Goal: Information Seeking & Learning: Check status

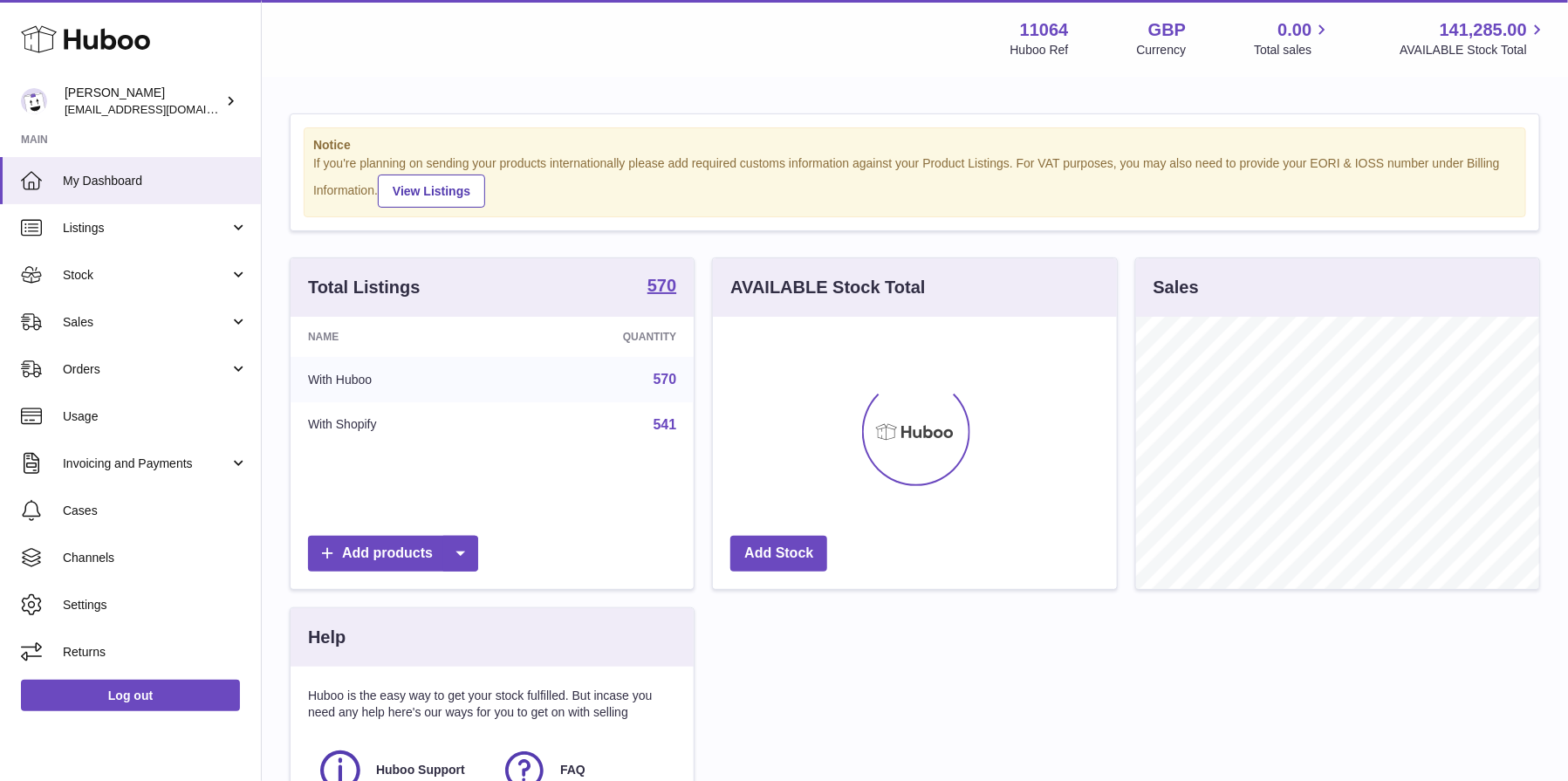
scroll to position [271, 404]
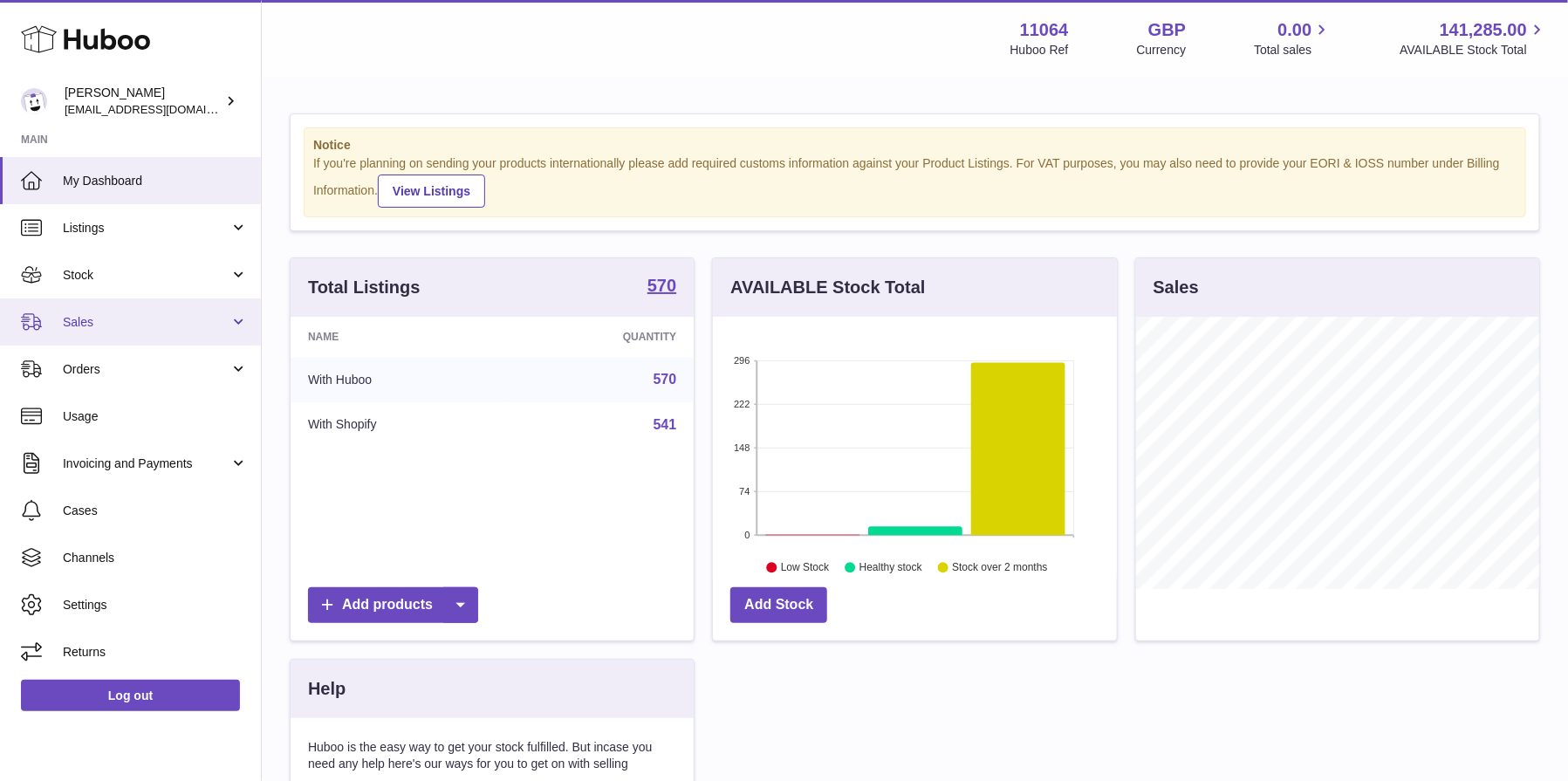
click at [187, 314] on span "Sales" at bounding box center [145, 322] width 166 height 17
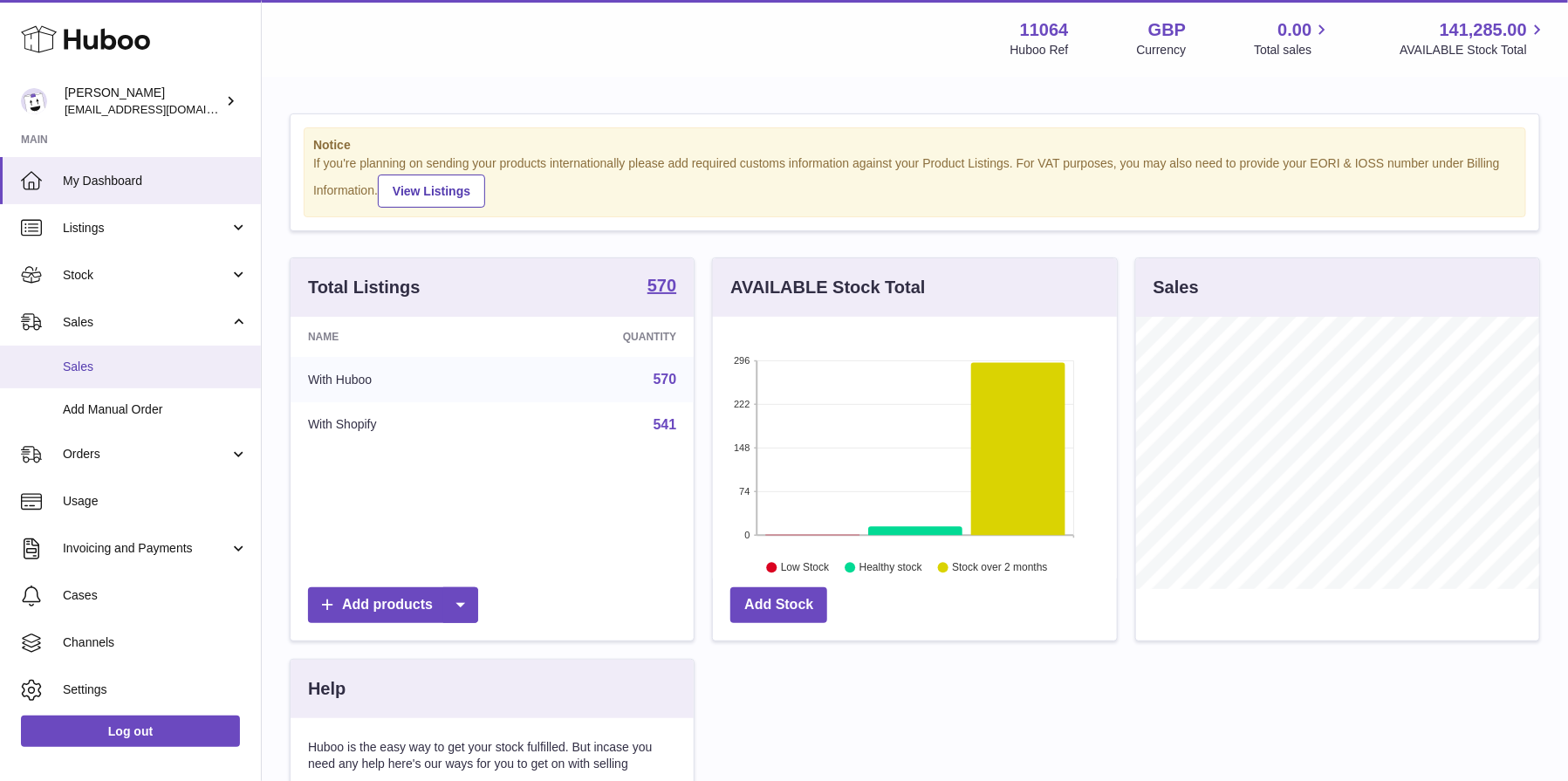
click at [180, 361] on span "Sales" at bounding box center [155, 367] width 185 height 17
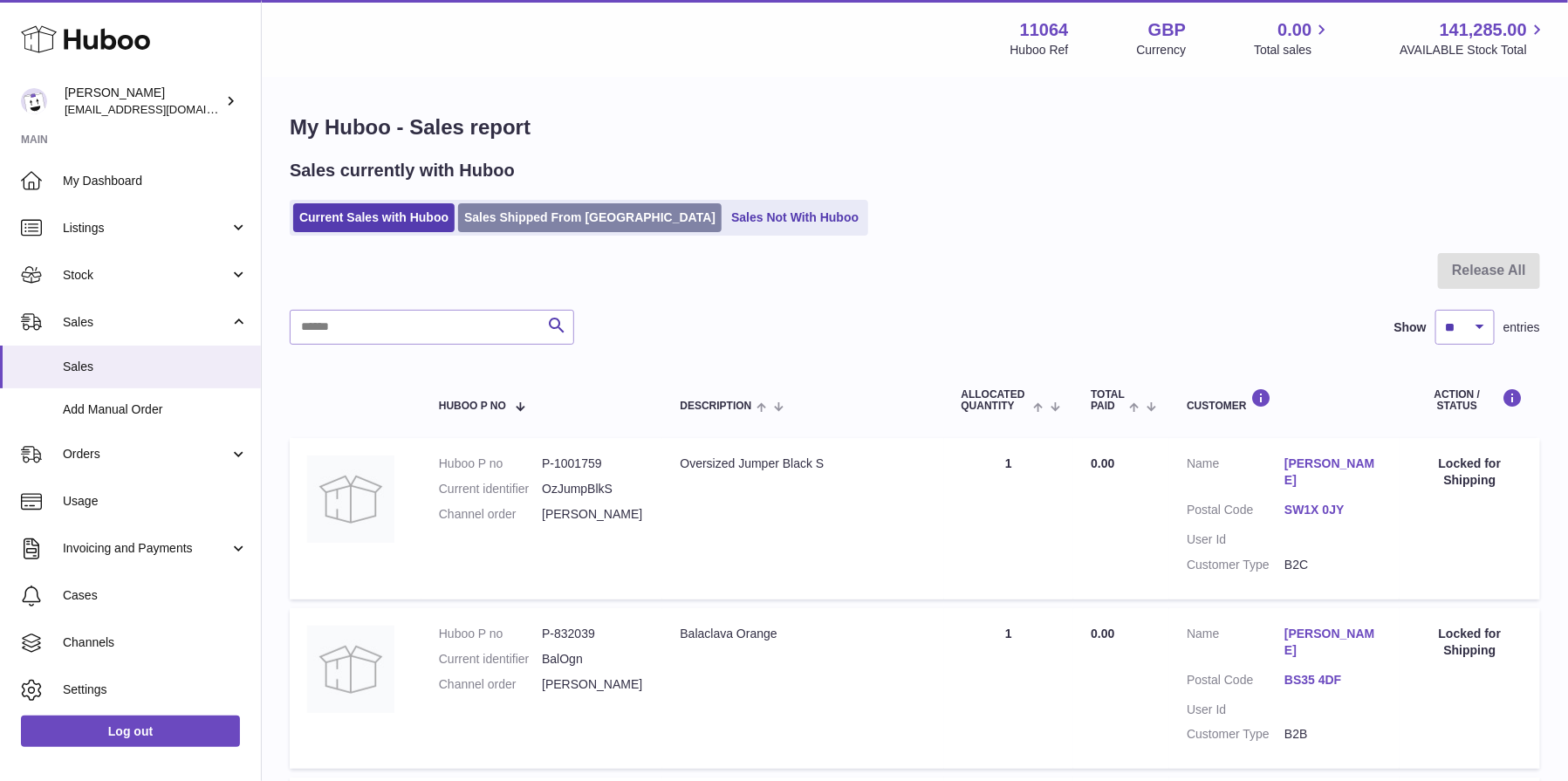
click at [524, 218] on link "Sales Shipped From [GEOGRAPHIC_DATA]" at bounding box center [590, 217] width 264 height 29
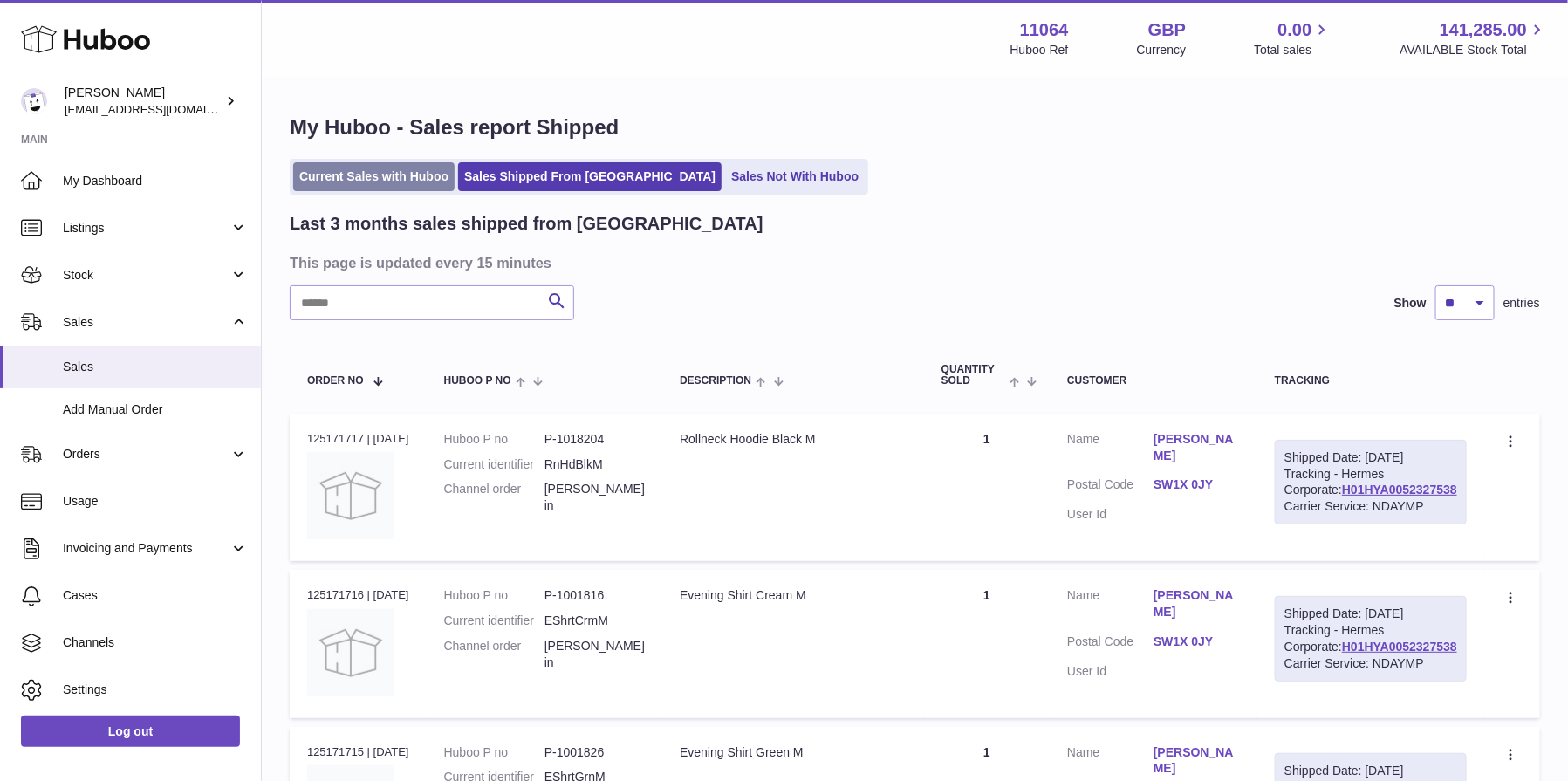
click at [392, 177] on link "Current Sales with Huboo" at bounding box center [373, 176] width 161 height 29
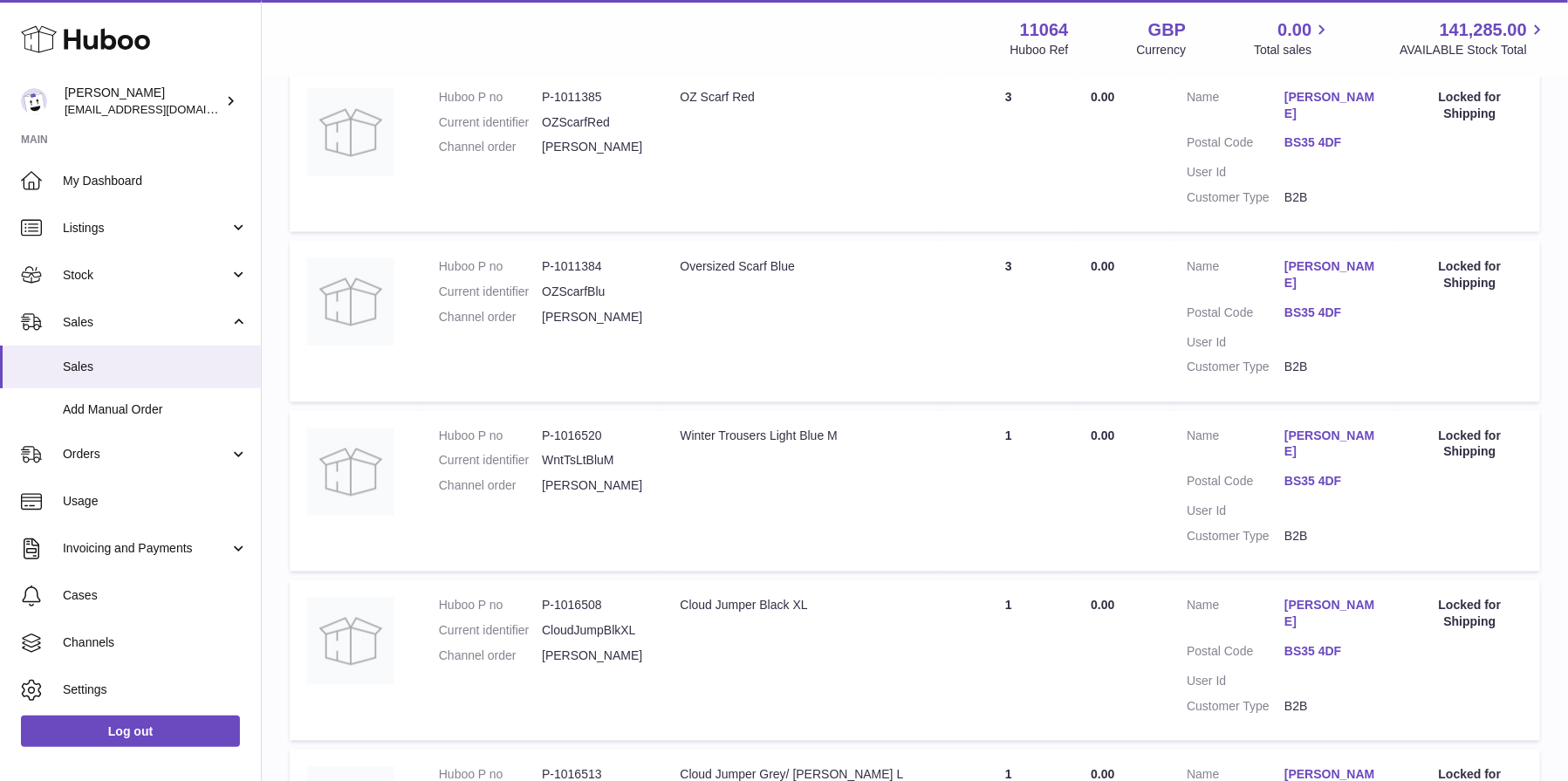
scroll to position [1352, 0]
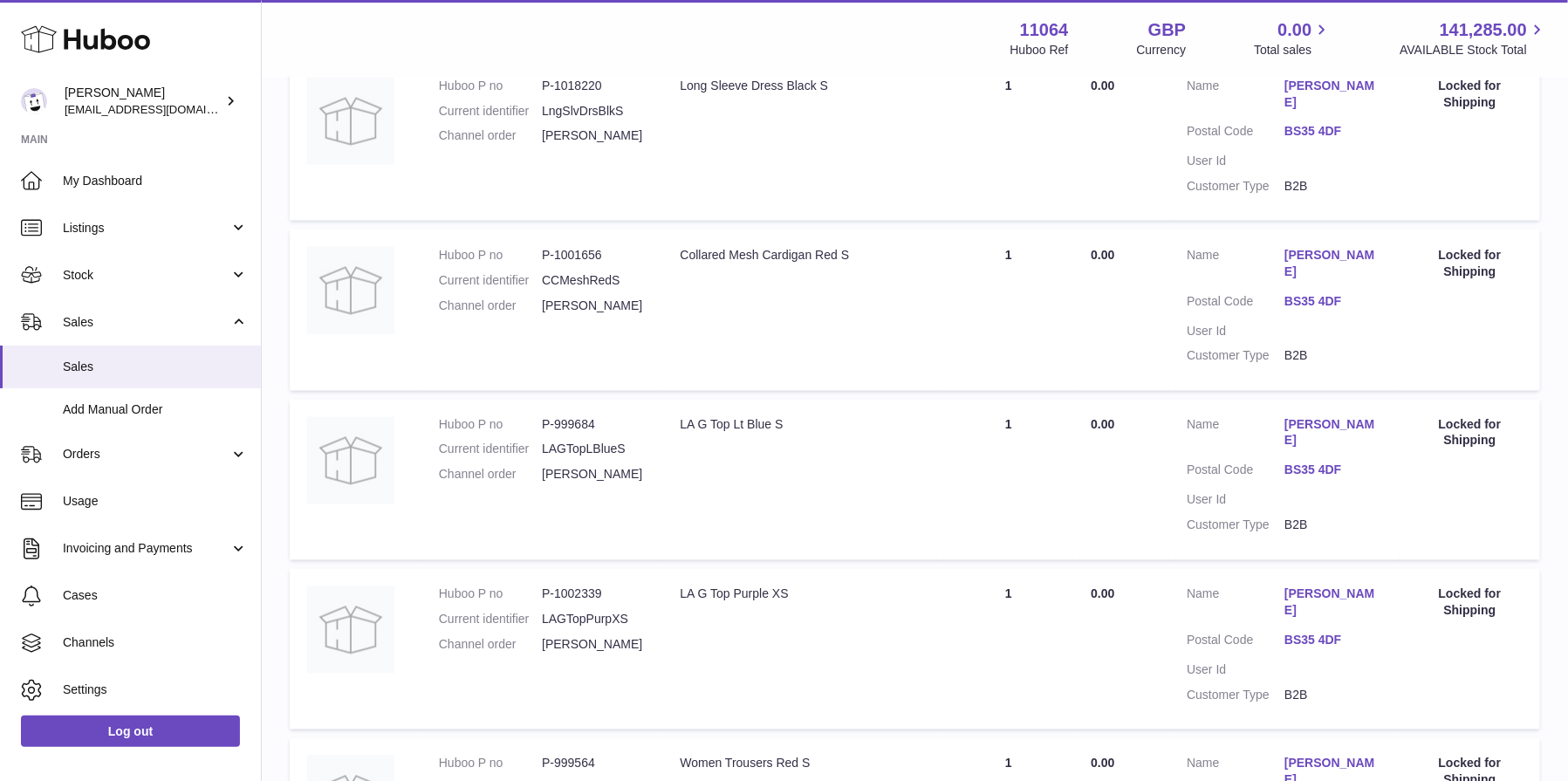
scroll to position [1371, 0]
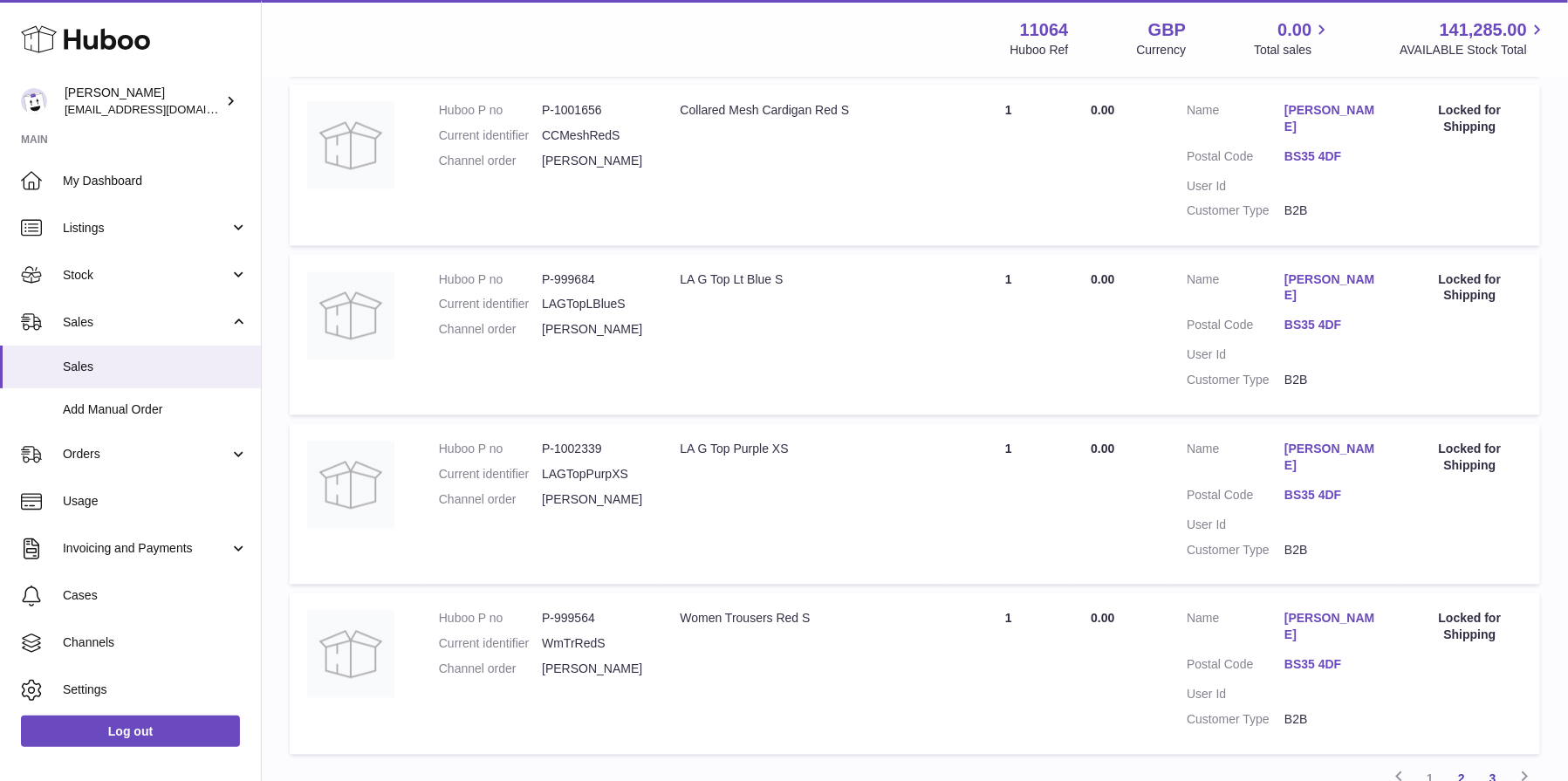
click at [1497, 763] on link "3" at bounding box center [1493, 779] width 32 height 32
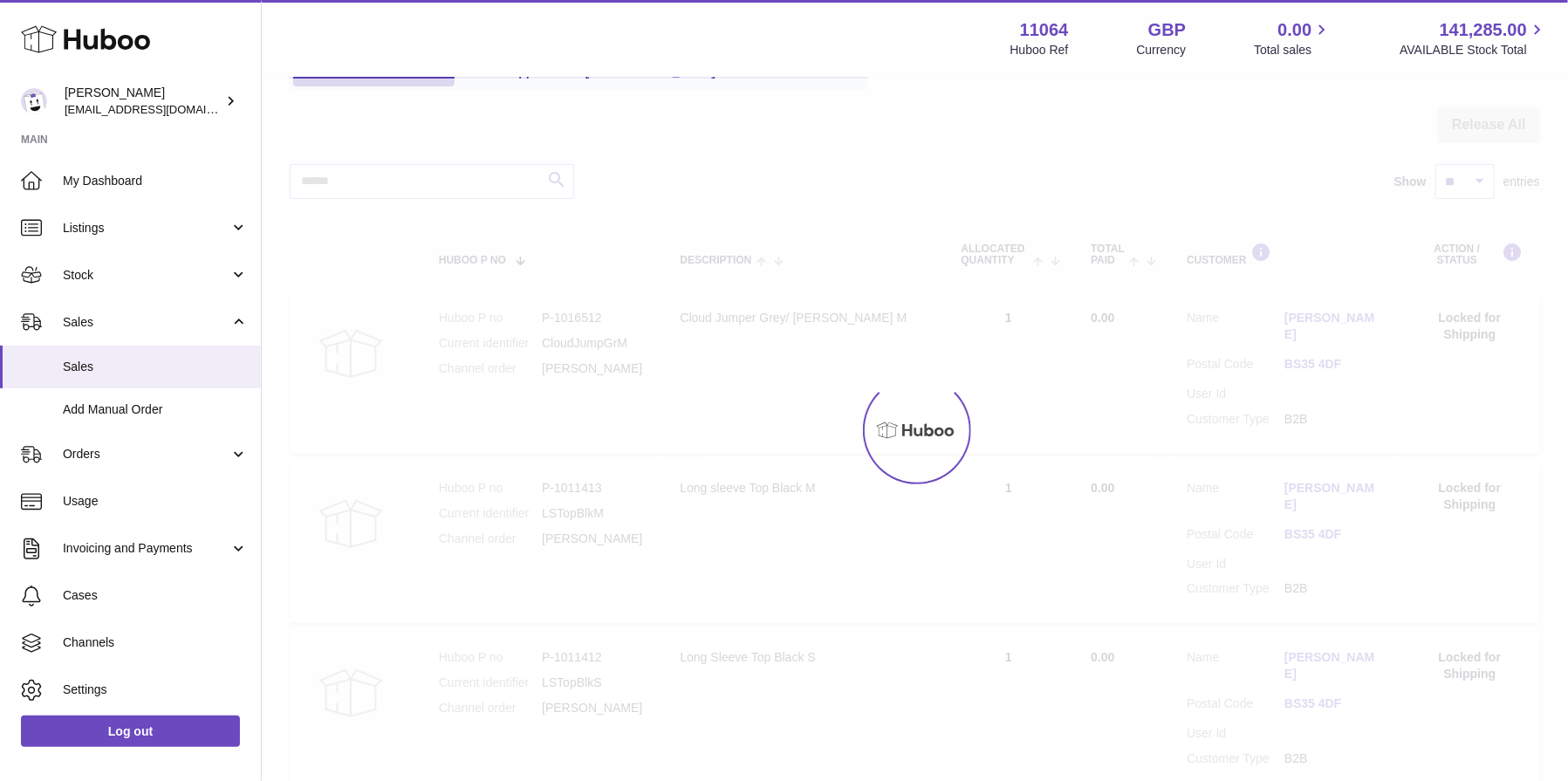
scroll to position [78, 0]
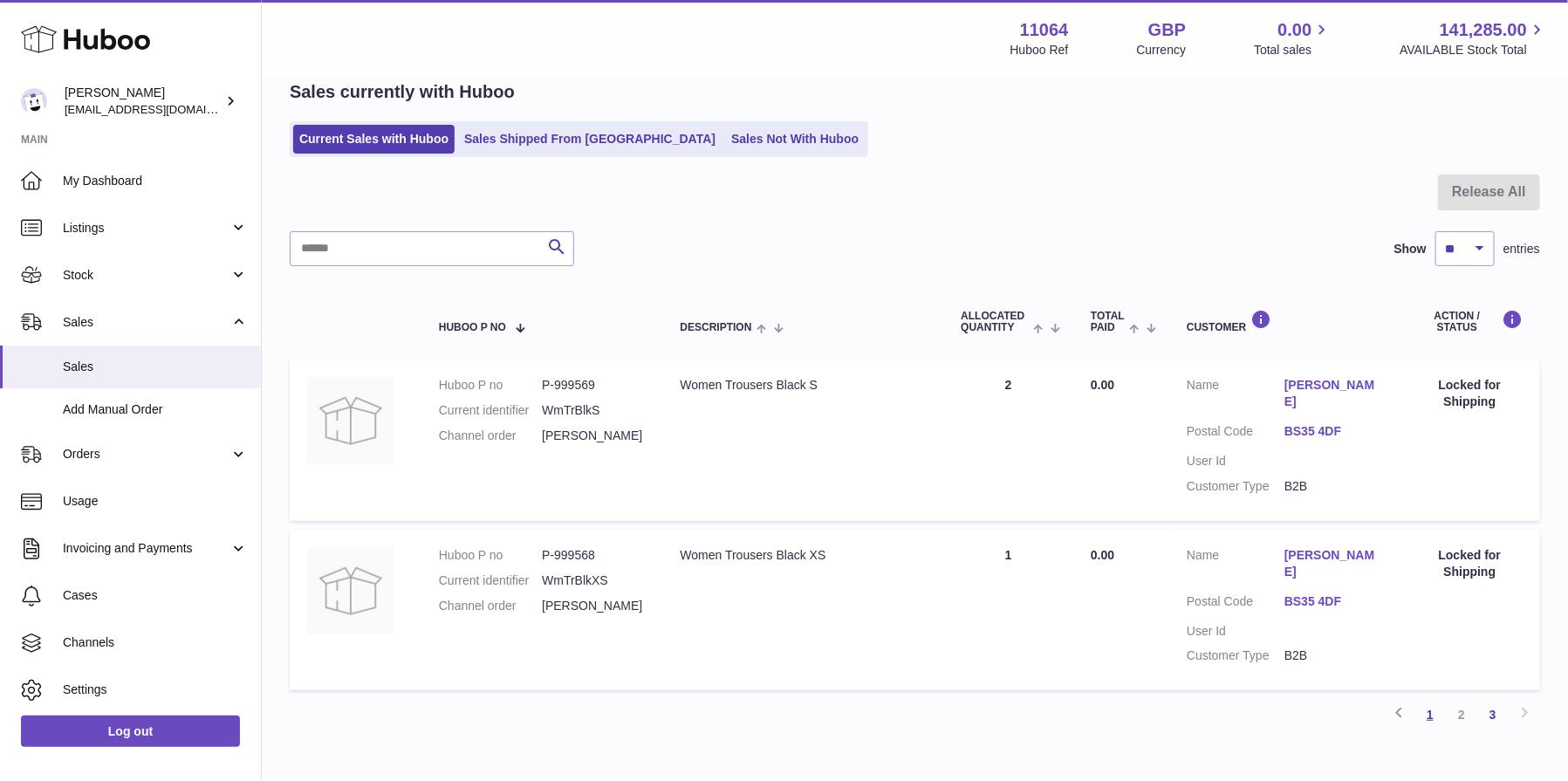
click at [1428, 698] on link "1" at bounding box center [1431, 714] width 32 height 32
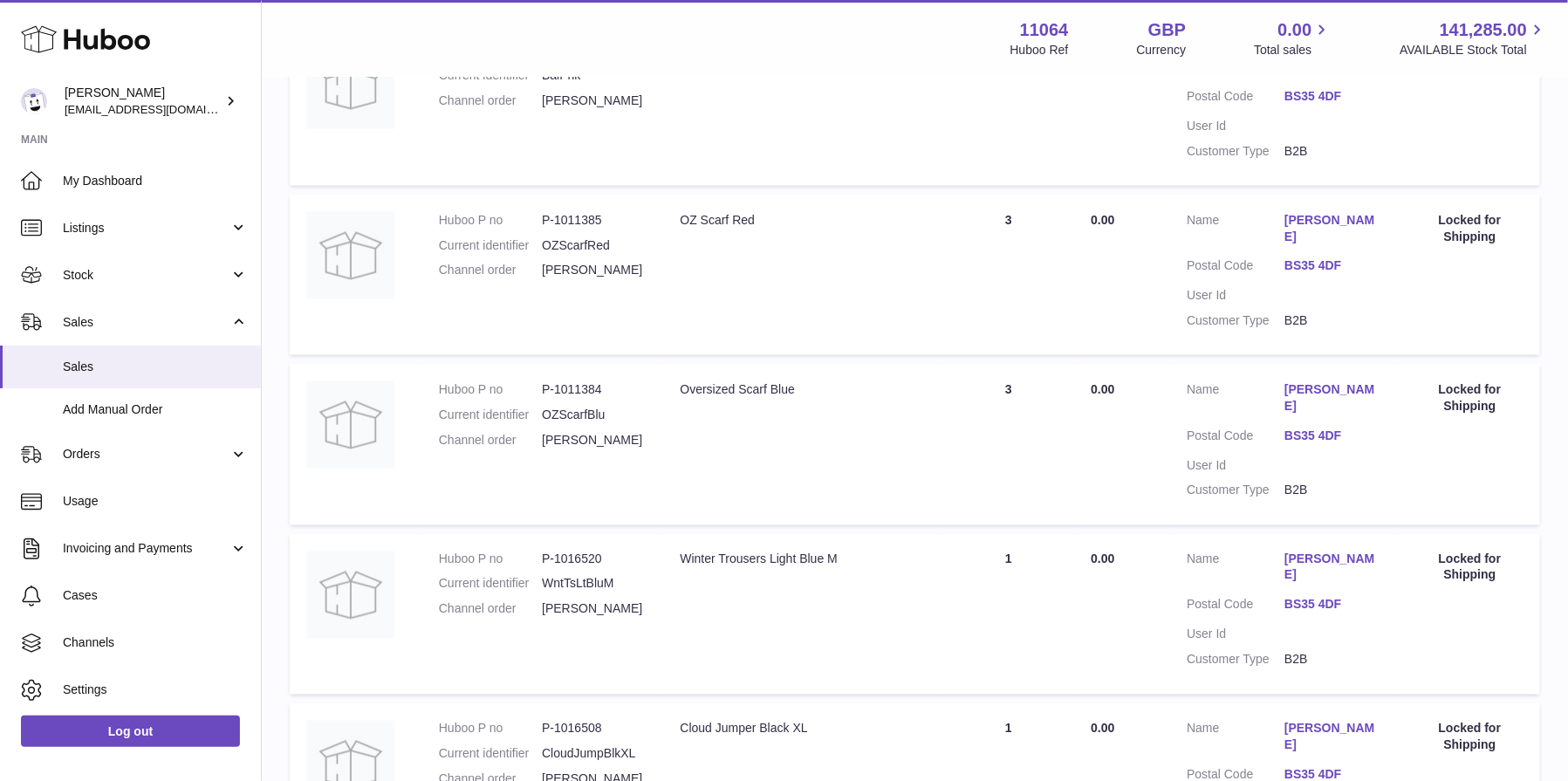
scroll to position [1388, 0]
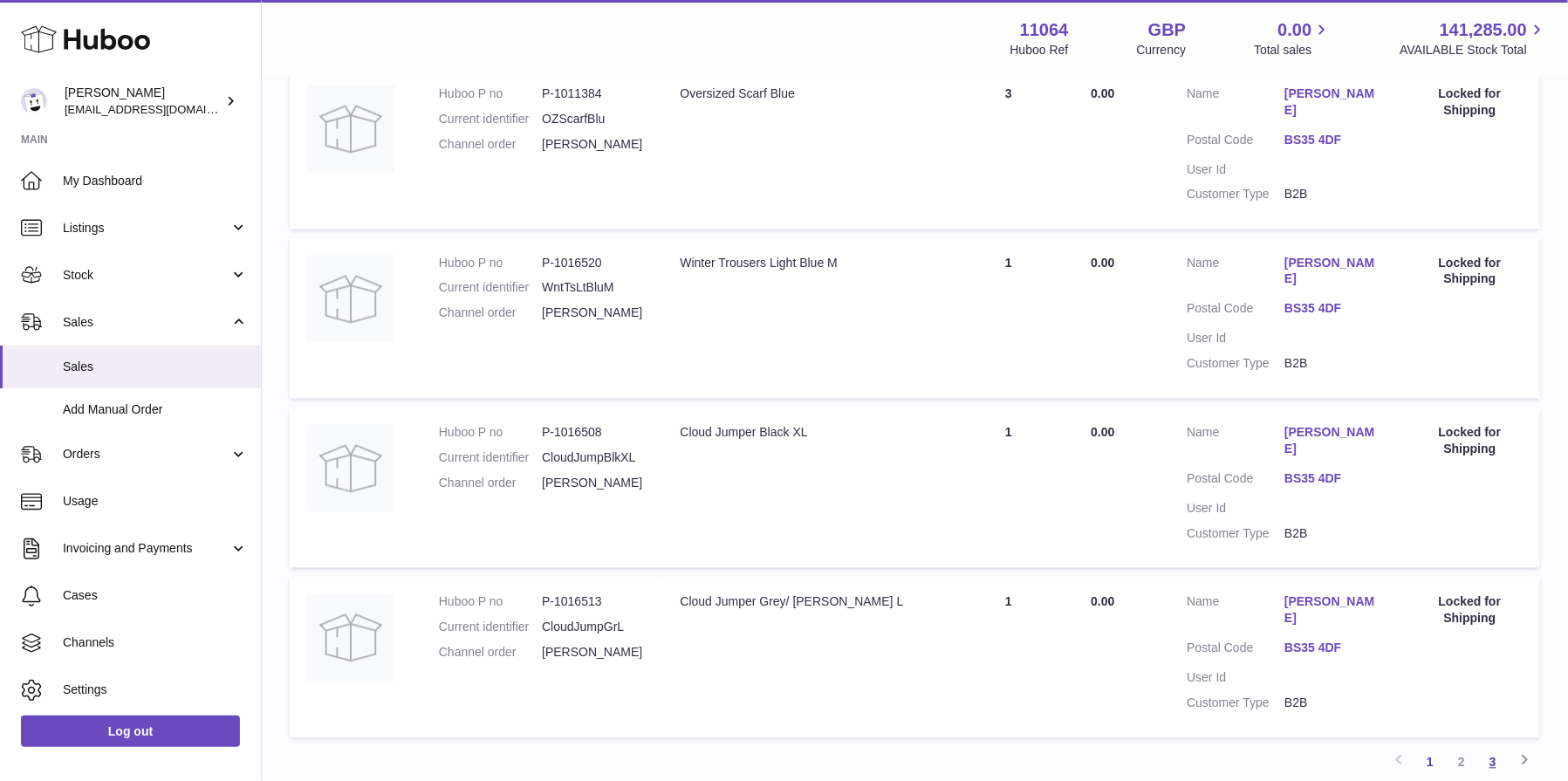
click at [1500, 747] on link "3" at bounding box center [1493, 763] width 32 height 32
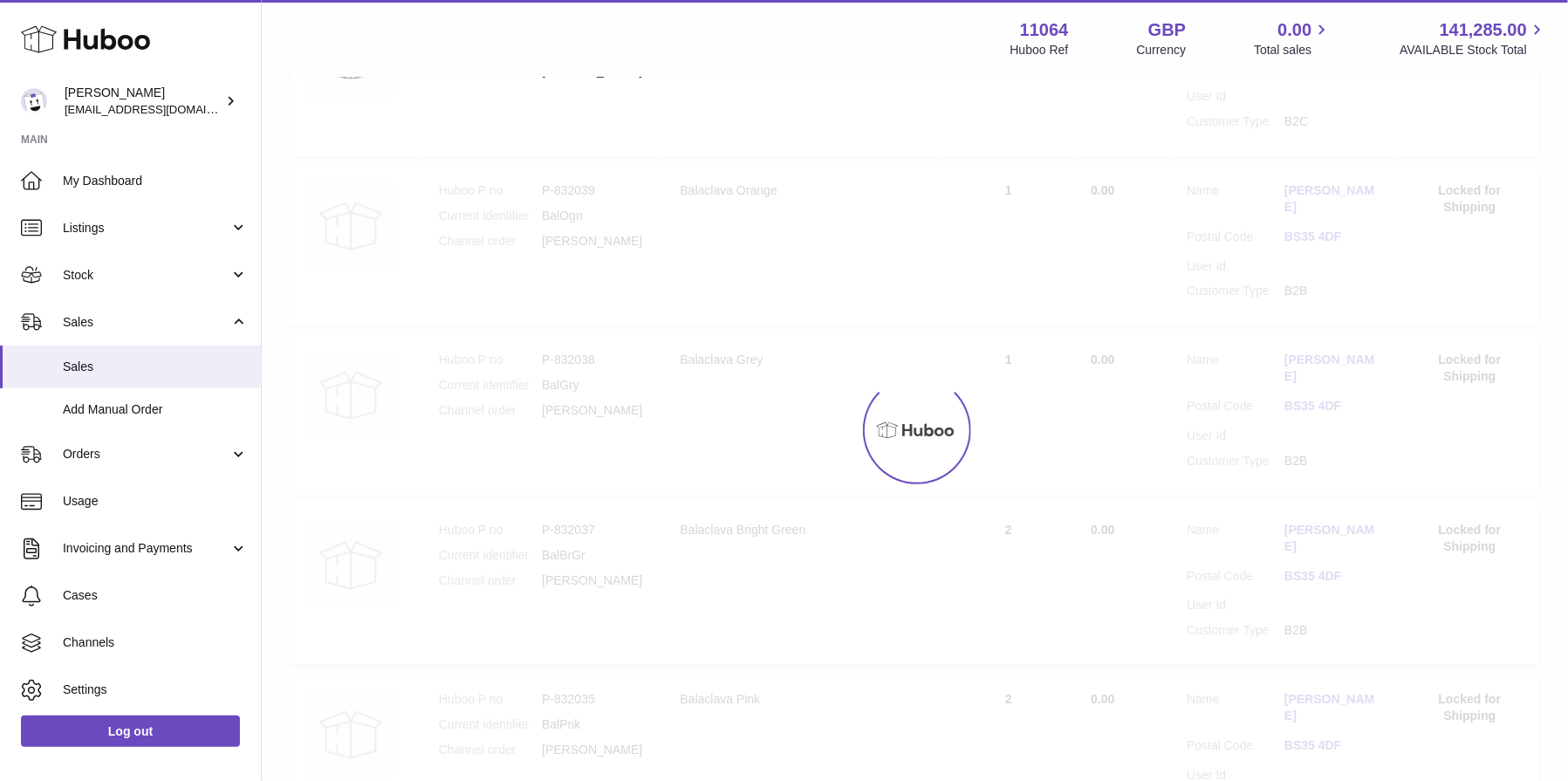
scroll to position [78, 0]
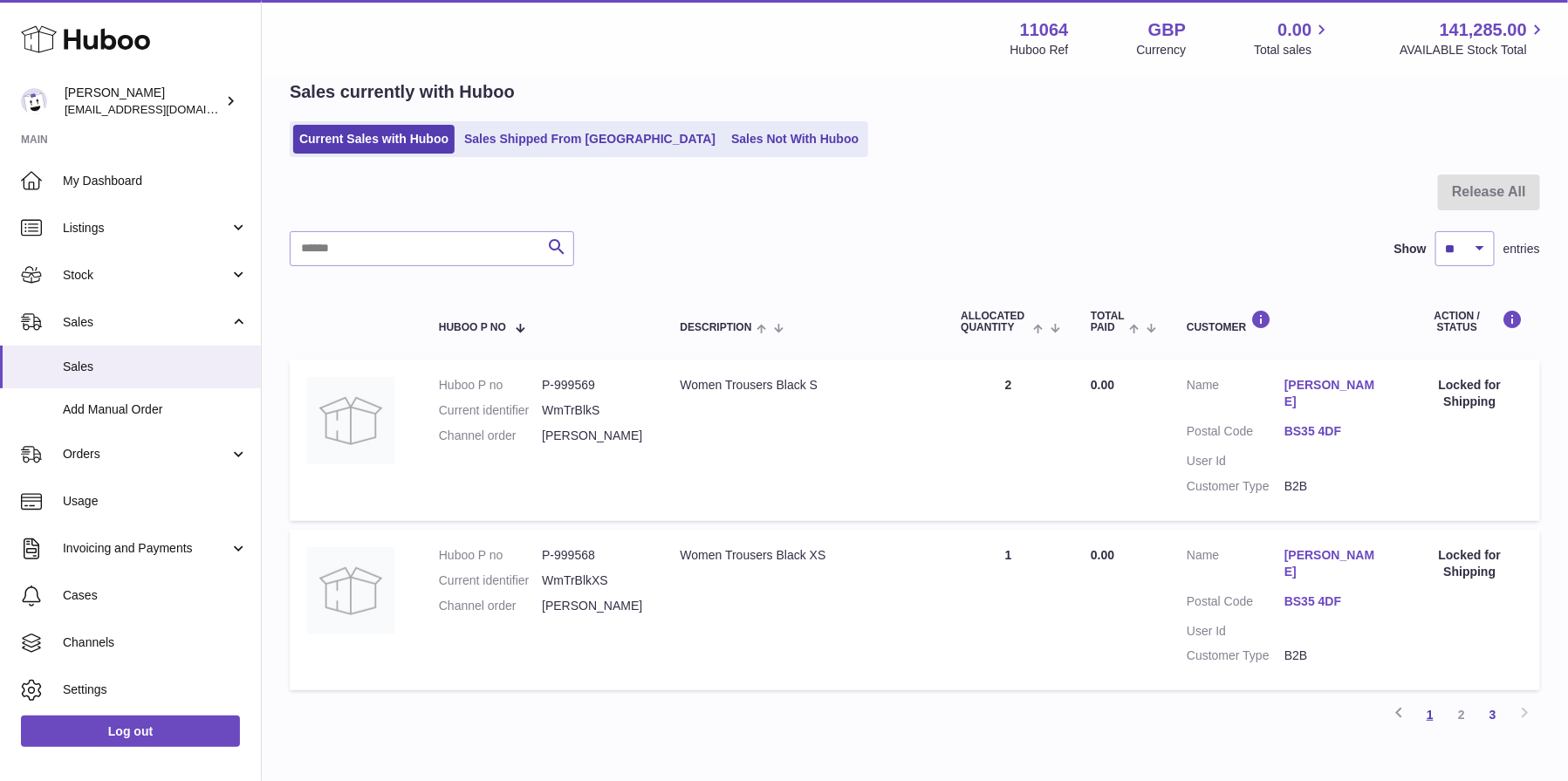
click at [1429, 698] on link "1" at bounding box center [1431, 714] width 32 height 32
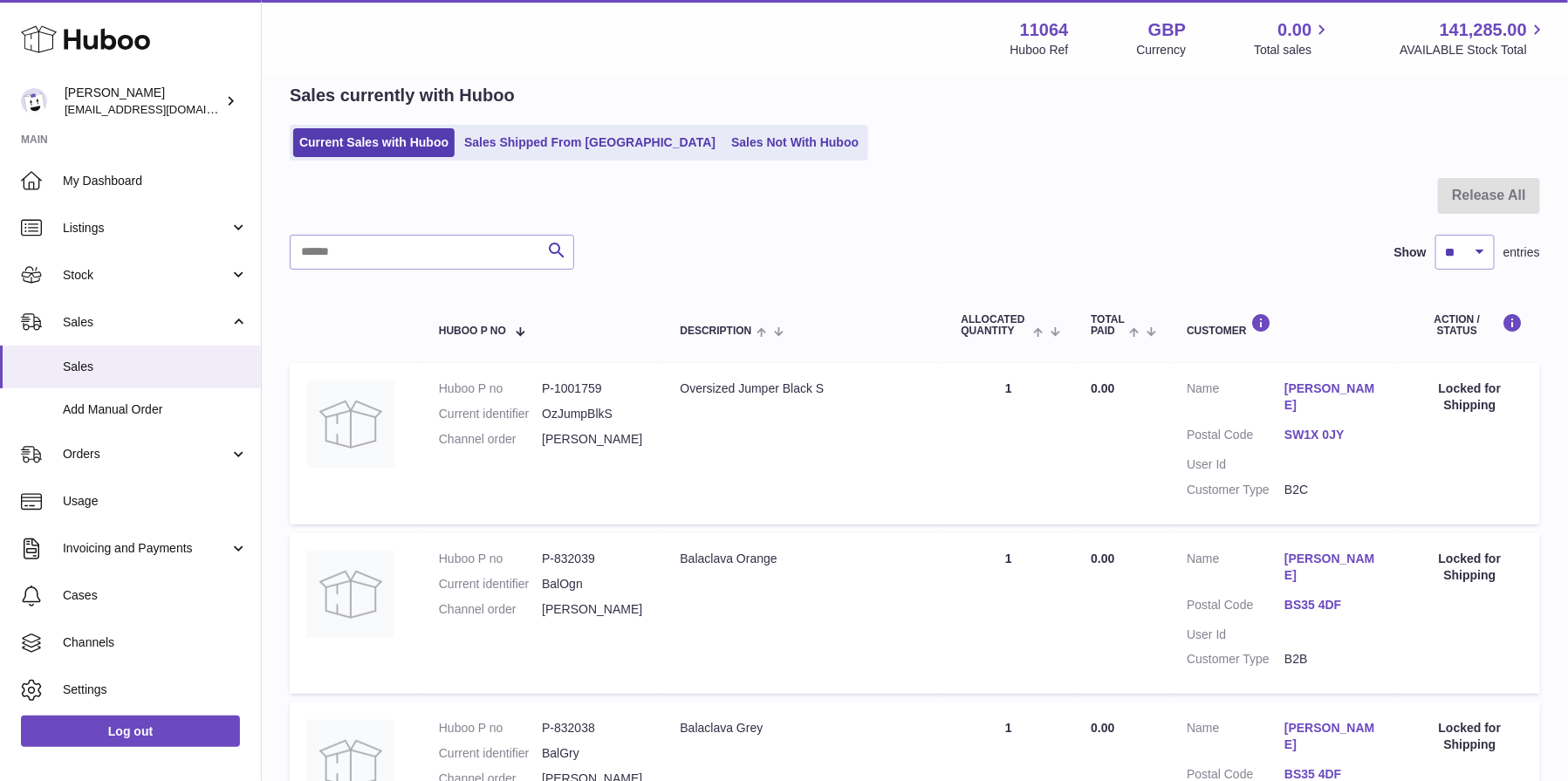
scroll to position [66, 0]
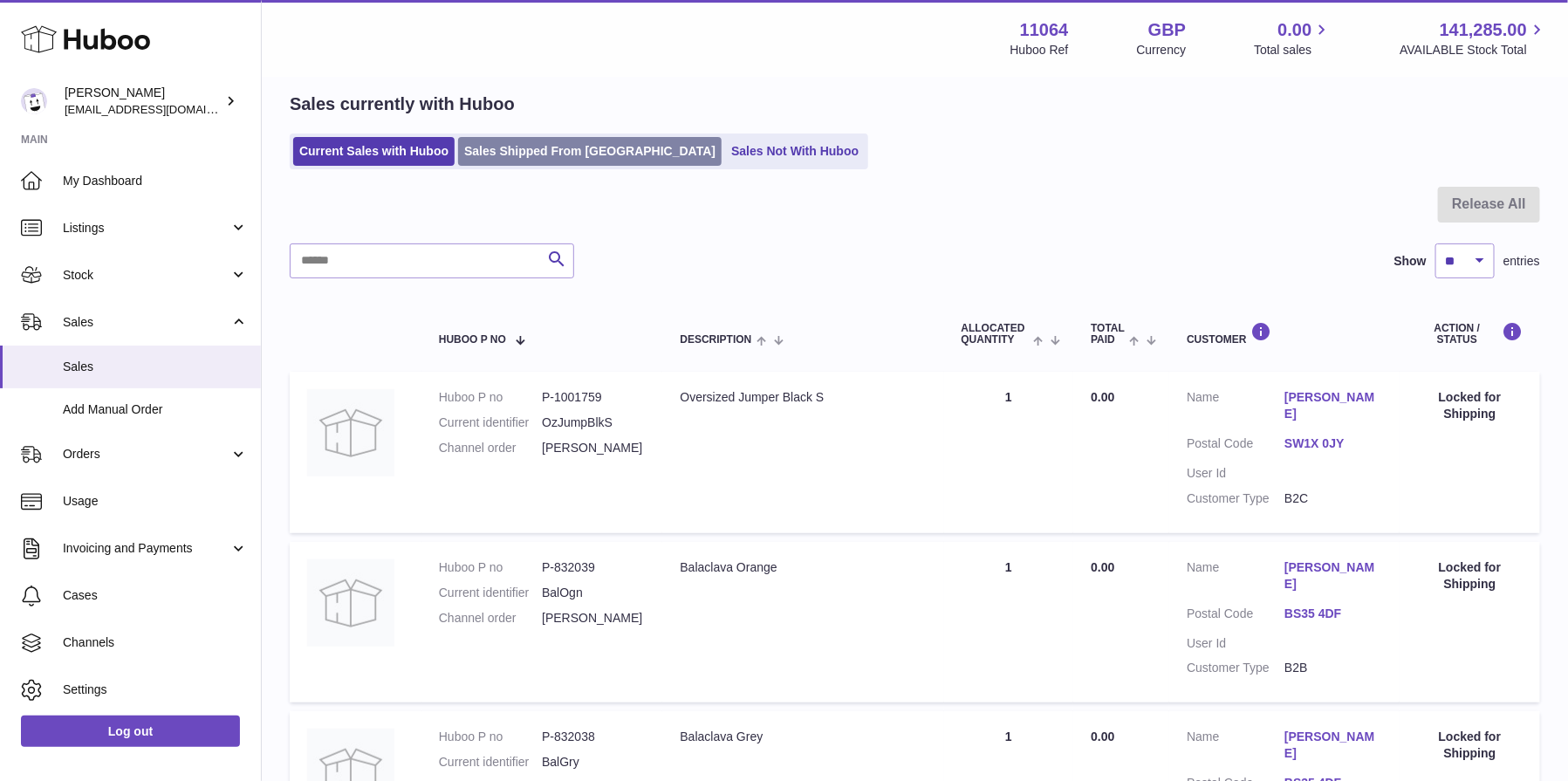
click at [605, 157] on link "Sales Shipped From [GEOGRAPHIC_DATA]" at bounding box center [590, 151] width 264 height 29
